Goal: Transaction & Acquisition: Download file/media

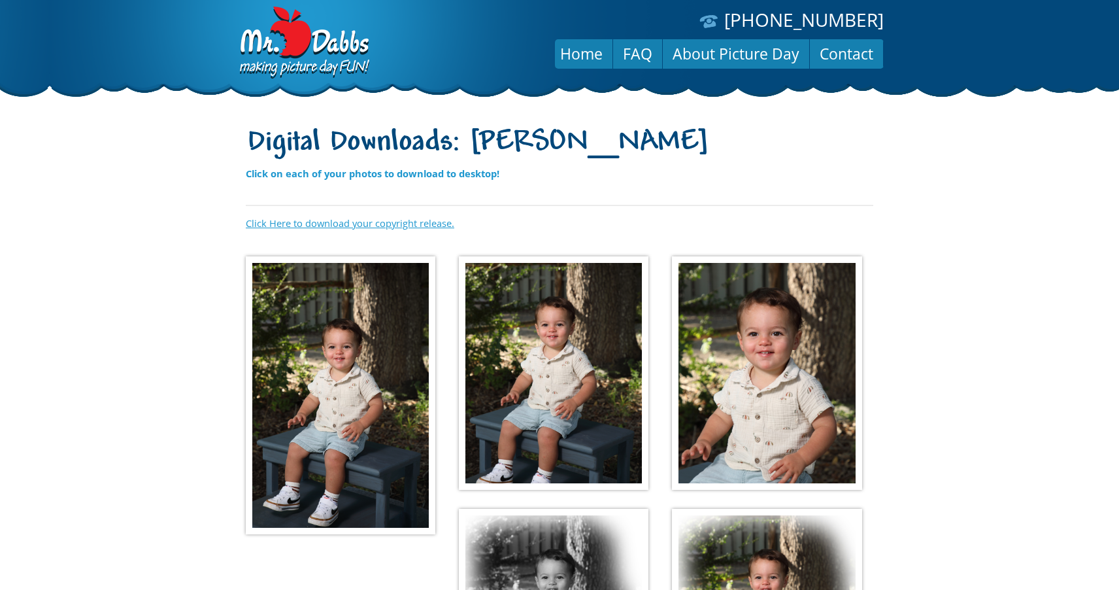
click at [371, 222] on link "Click Here to download your copyright release." at bounding box center [350, 222] width 208 height 13
click at [356, 340] on img at bounding box center [341, 395] width 190 height 278
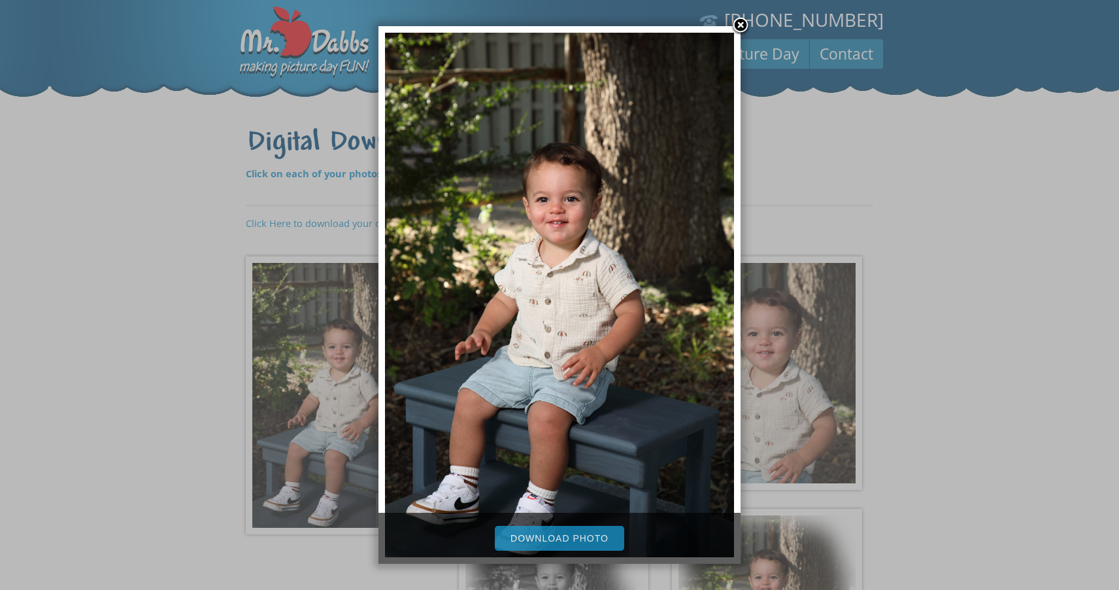
click at [537, 537] on link "Download Photo" at bounding box center [559, 537] width 129 height 25
click at [959, 248] on div at bounding box center [559, 456] width 1119 height 913
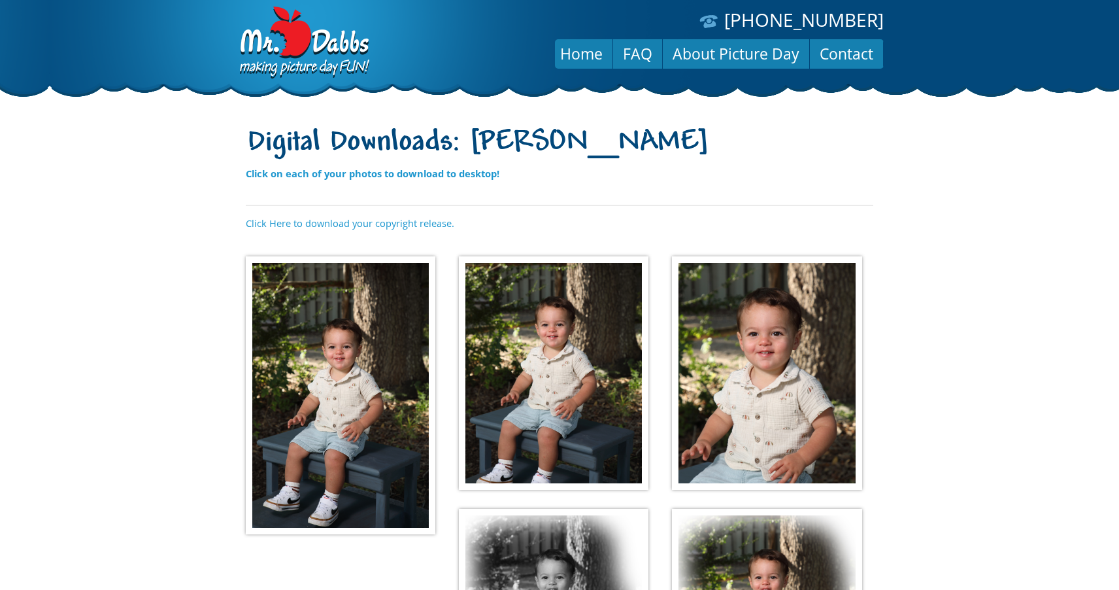
click at [614, 373] on img at bounding box center [554, 373] width 190 height 234
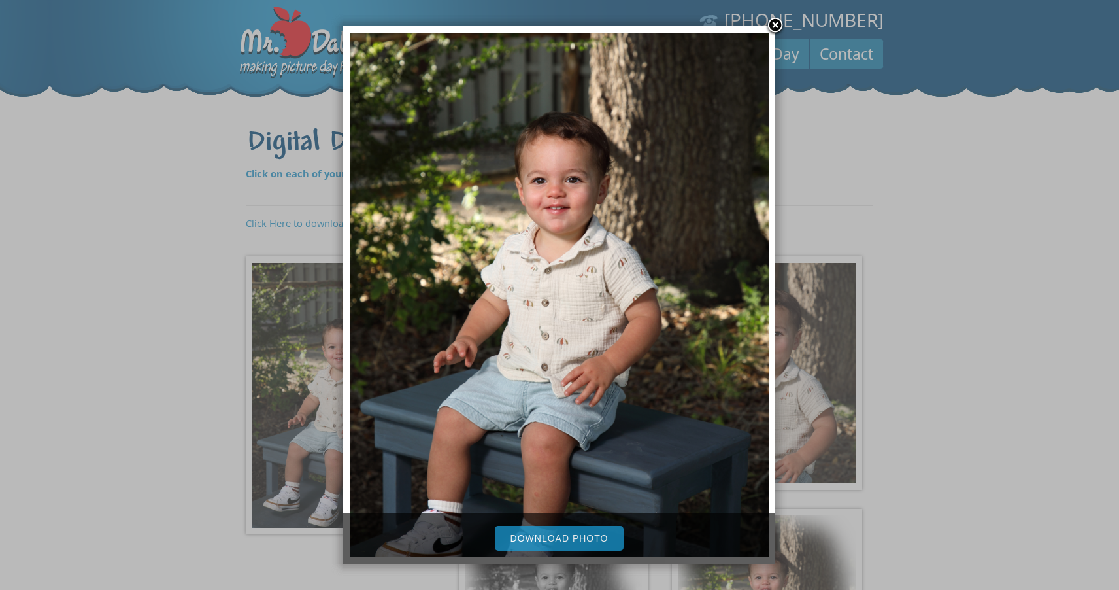
click at [551, 537] on link "Download Photo" at bounding box center [559, 537] width 129 height 25
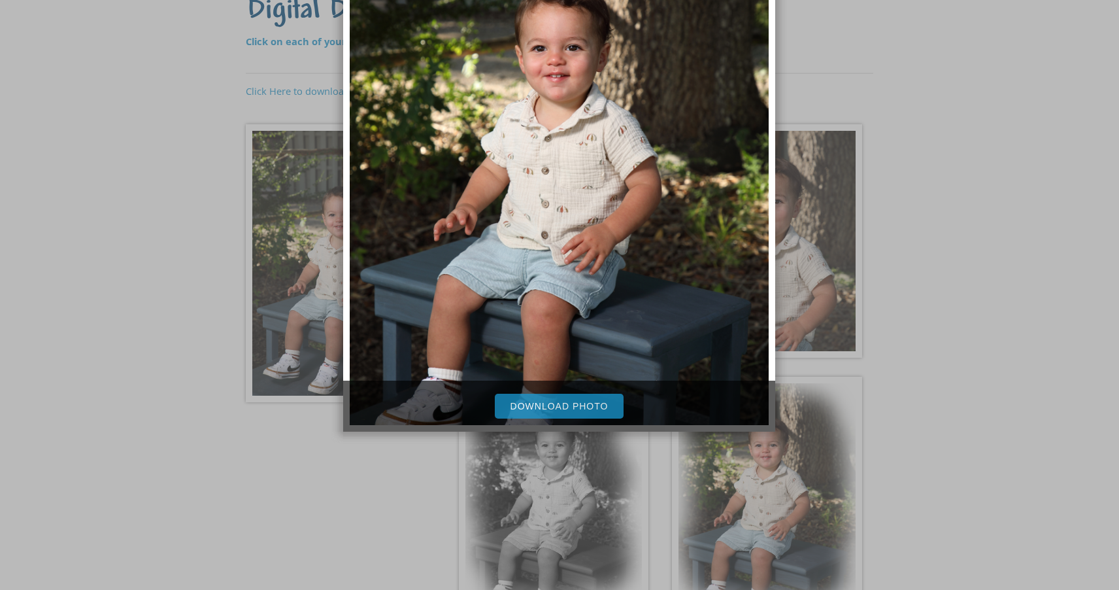
scroll to position [142, 0]
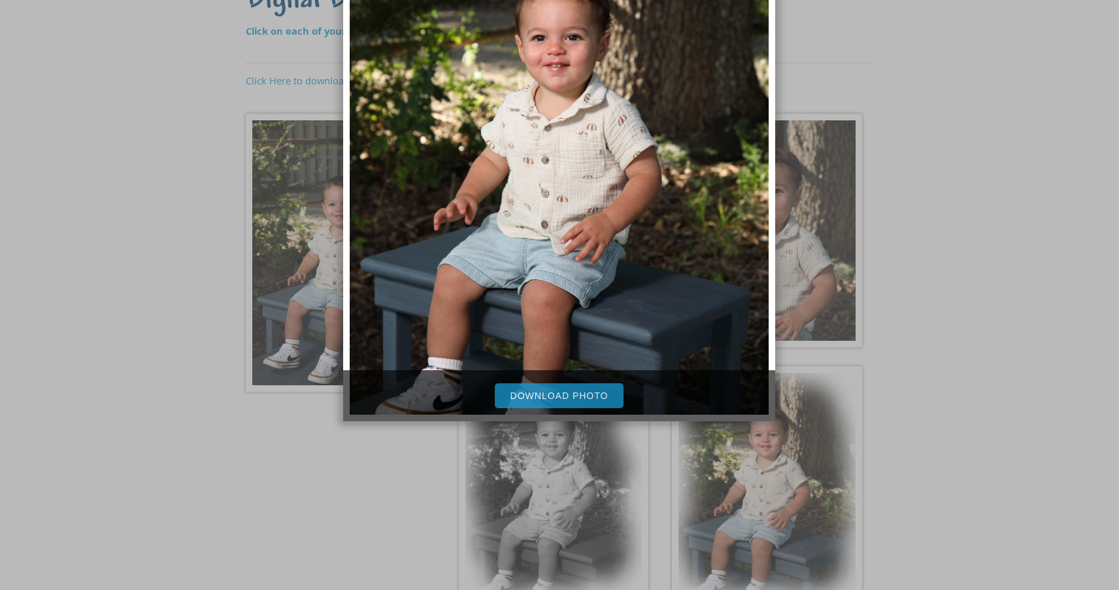
click at [874, 307] on div at bounding box center [559, 314] width 1119 height 913
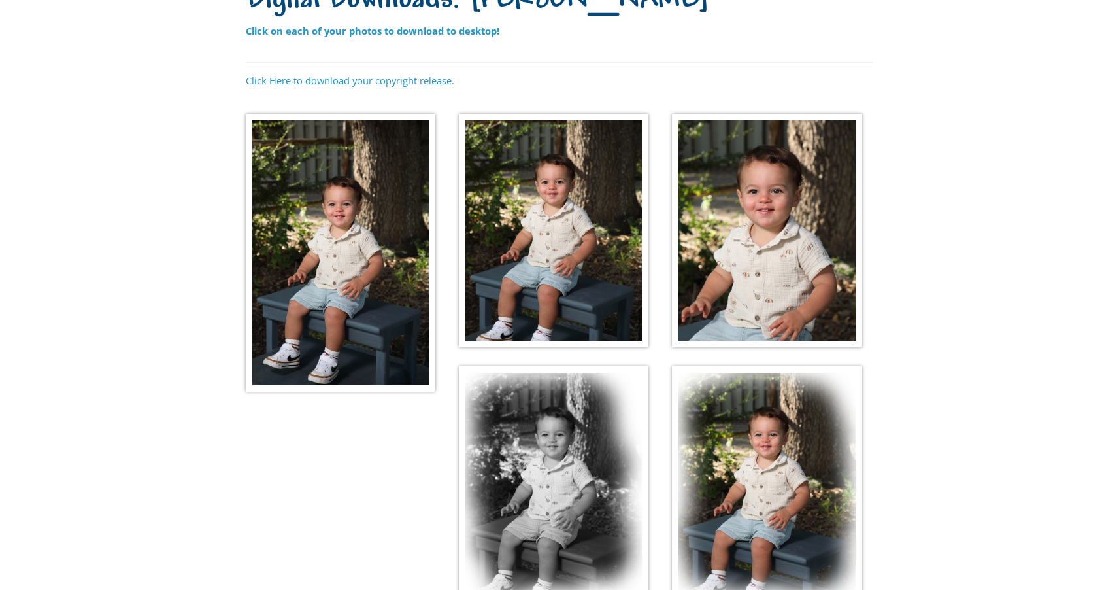
click at [796, 278] on img at bounding box center [767, 231] width 190 height 234
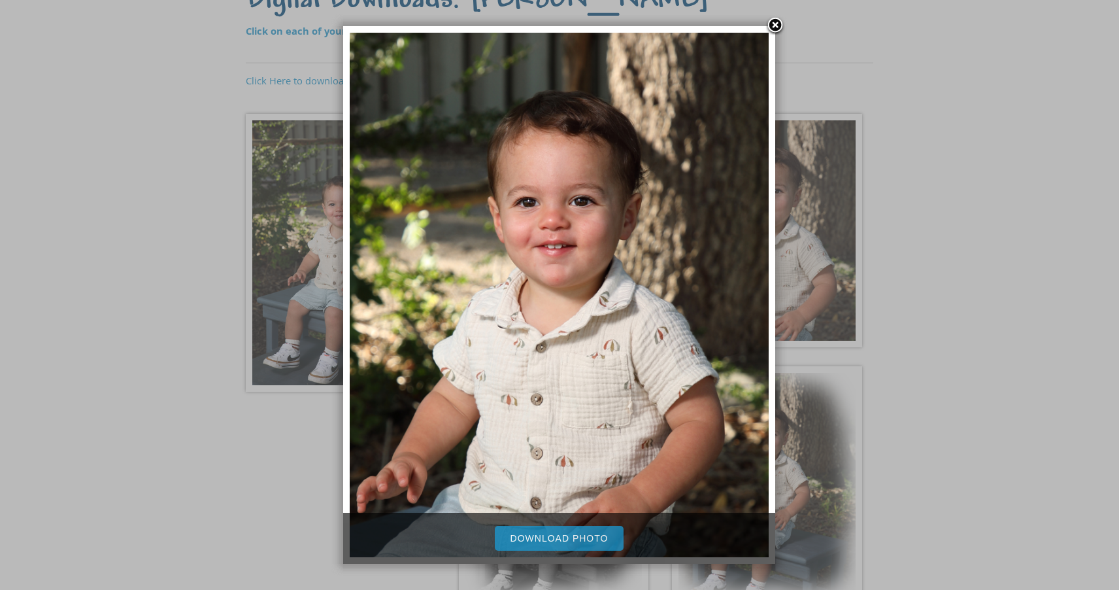
click at [559, 537] on link "Download Photo" at bounding box center [559, 537] width 129 height 25
click at [939, 316] on div at bounding box center [559, 314] width 1119 height 913
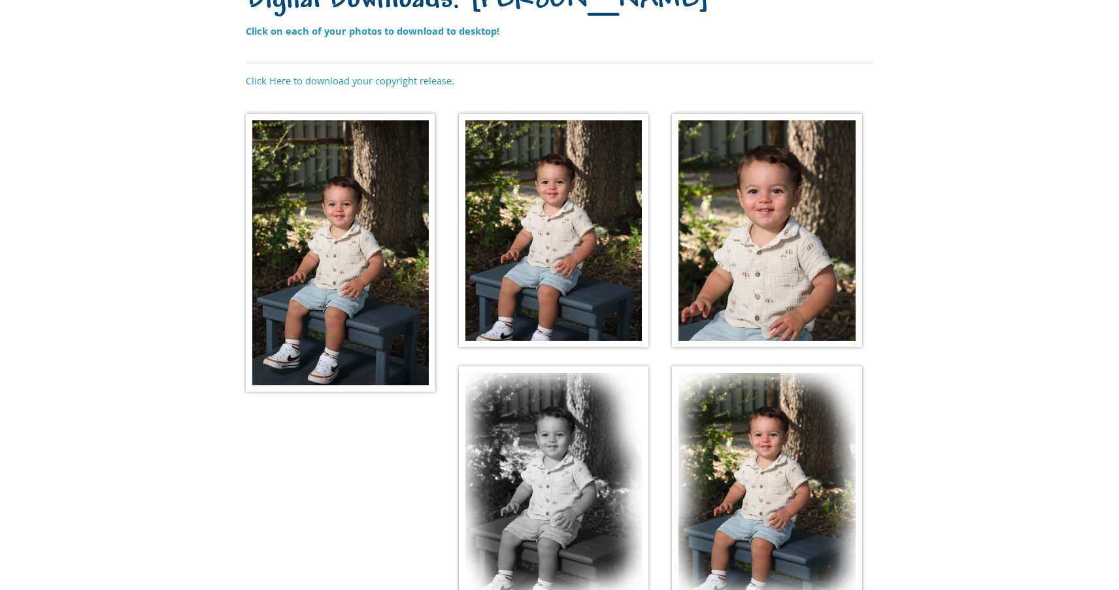
scroll to position [324, 0]
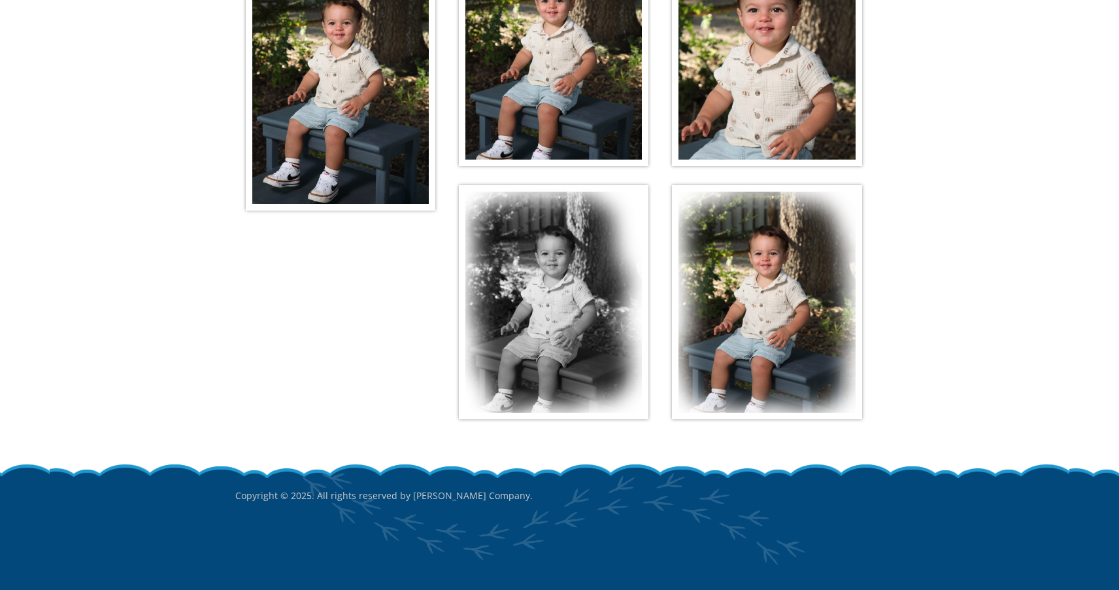
click at [768, 336] on img at bounding box center [767, 302] width 190 height 234
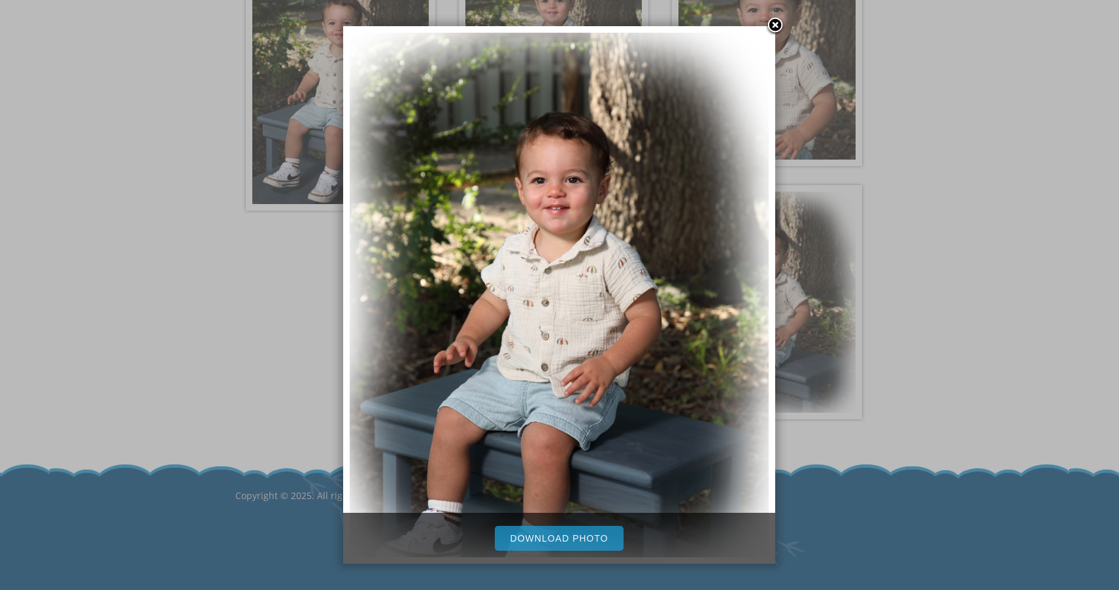
click at [563, 536] on link "Download Photo" at bounding box center [559, 537] width 129 height 25
